Goal: Task Accomplishment & Management: Complete application form

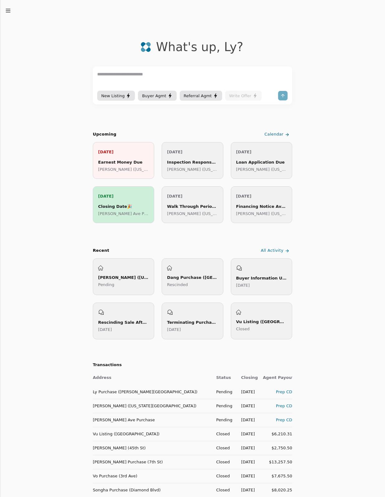
click at [122, 164] on div "Earnest Money Due" at bounding box center [123, 162] width 51 height 7
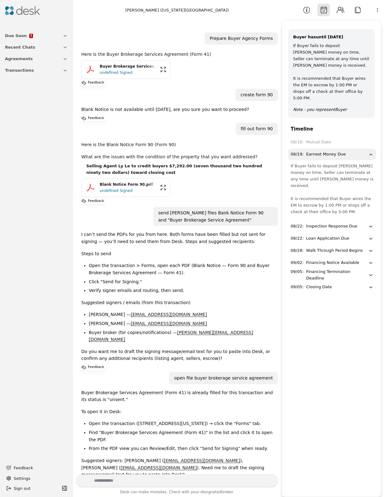
click at [115, 481] on textarea "Write your prompt here" at bounding box center [177, 480] width 202 height 13
click at [108, 479] on textarea "Write your prompt here" at bounding box center [177, 480] width 202 height 13
type textarea "**********"
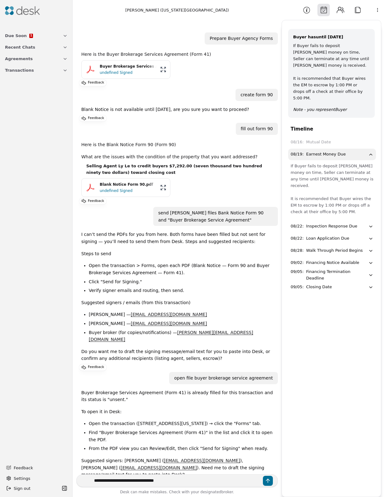
click at [267, 481] on button "Send message" at bounding box center [268, 481] width 10 height 10
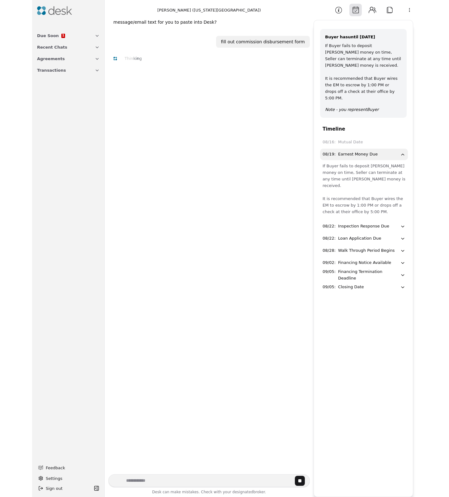
scroll to position [454, 0]
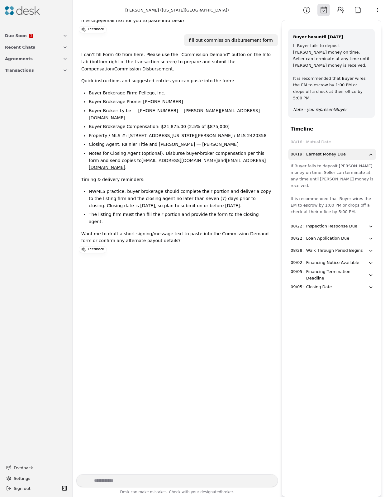
click at [178, 284] on div "Prepare Buyer Agency Forms Here is the Buyer Brokerage Services Agreement (Form…" at bounding box center [177, 247] width 202 height 454
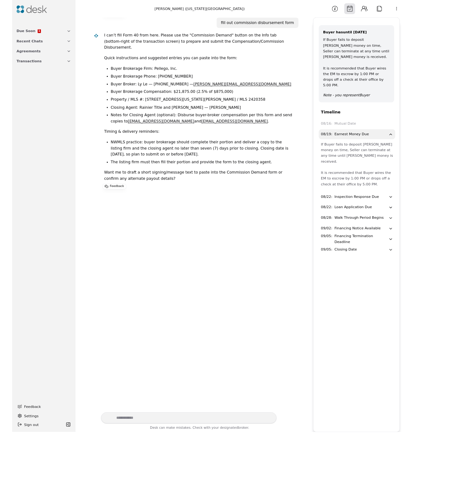
scroll to position [433, 0]
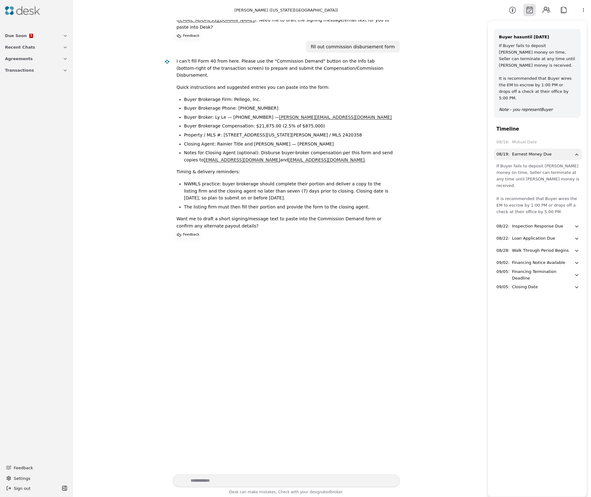
click at [385, 11] on button "Attach" at bounding box center [563, 10] width 12 height 12
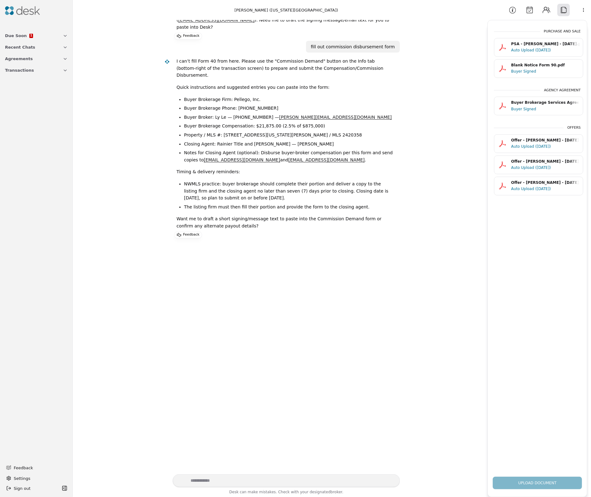
click at [385, 13] on button "Information" at bounding box center [512, 10] width 12 height 12
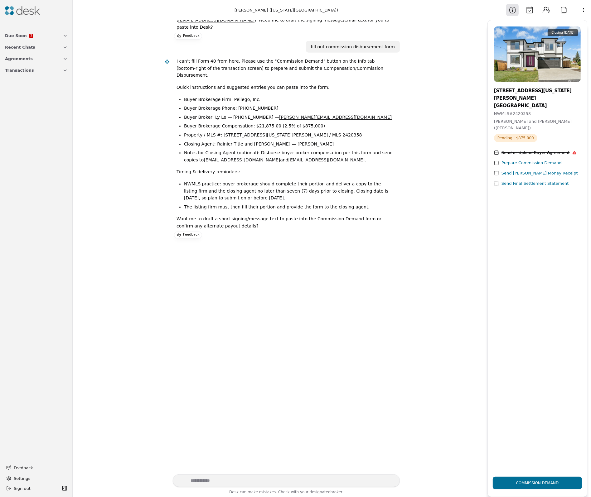
click at [385, 160] on div "Prepare Commission Demand" at bounding box center [531, 163] width 60 height 7
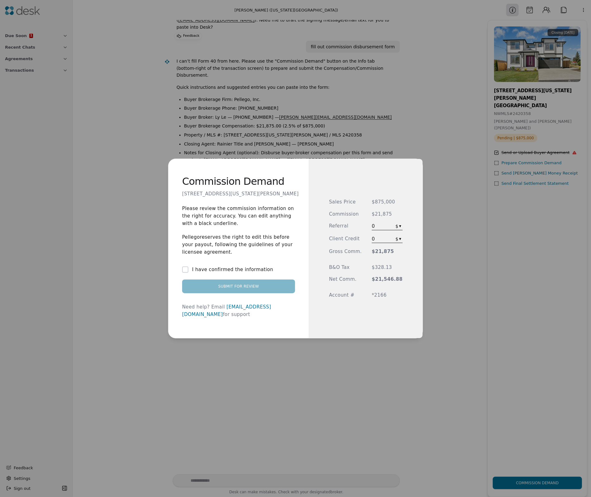
click at [188, 273] on button "I have confirmed the information" at bounding box center [185, 269] width 6 height 6
click at [385, 239] on div "Commission Demand [STREET_ADDRESS][US_STATE][PERSON_NAME] Please review the com…" at bounding box center [295, 248] width 591 height 497
click at [383, 239] on span "0" at bounding box center [376, 238] width 11 height 7
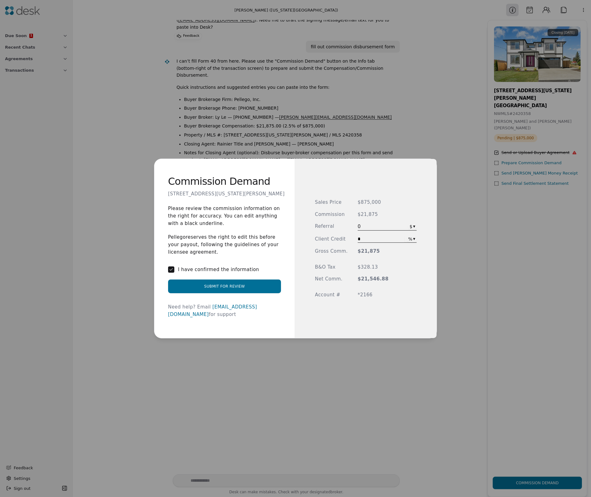
click at [385, 240] on div "Commission Demand [STREET_ADDRESS][US_STATE][PERSON_NAME] Please review the com…" at bounding box center [295, 248] width 591 height 497
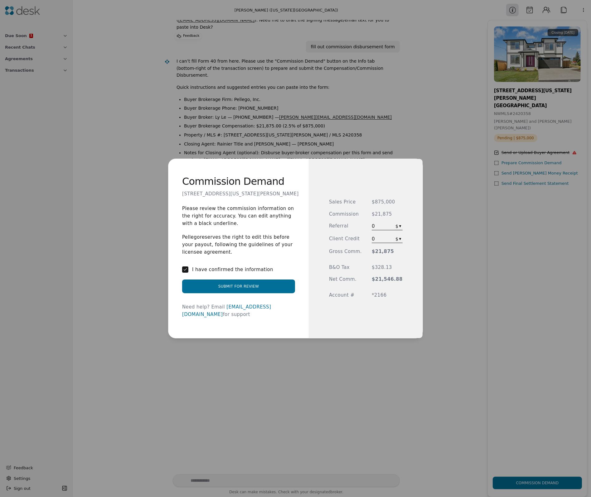
click at [383, 238] on span "0" at bounding box center [376, 238] width 11 height 7
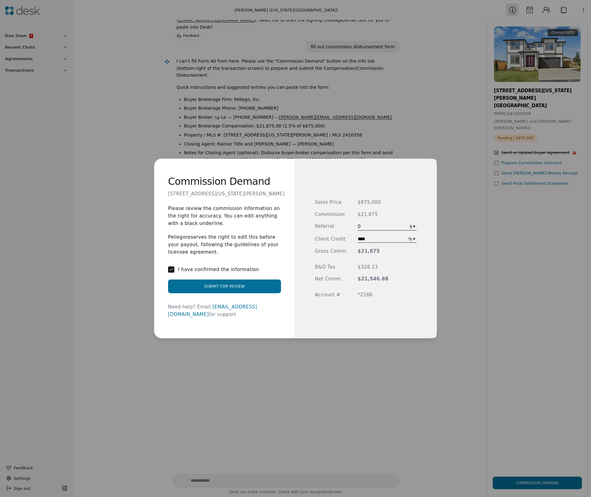
type input "******"
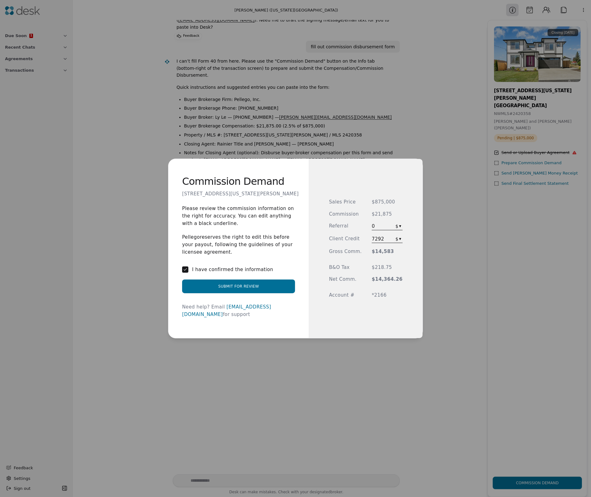
click at [235, 292] on button "Submit for Review" at bounding box center [238, 287] width 113 height 14
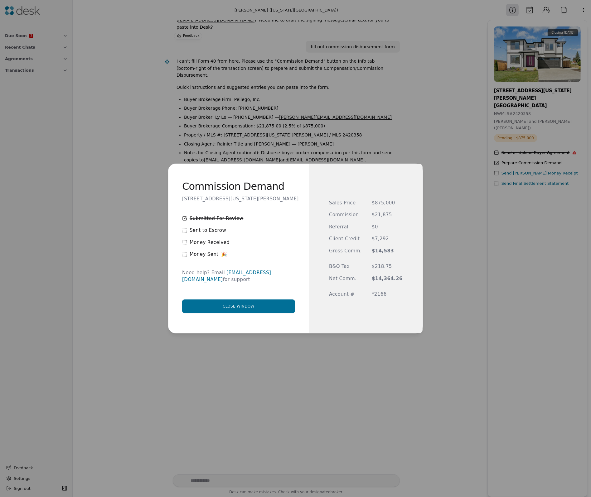
click at [237, 304] on button "Close window" at bounding box center [238, 306] width 113 height 14
